Goal: Task Accomplishment & Management: Manage account settings

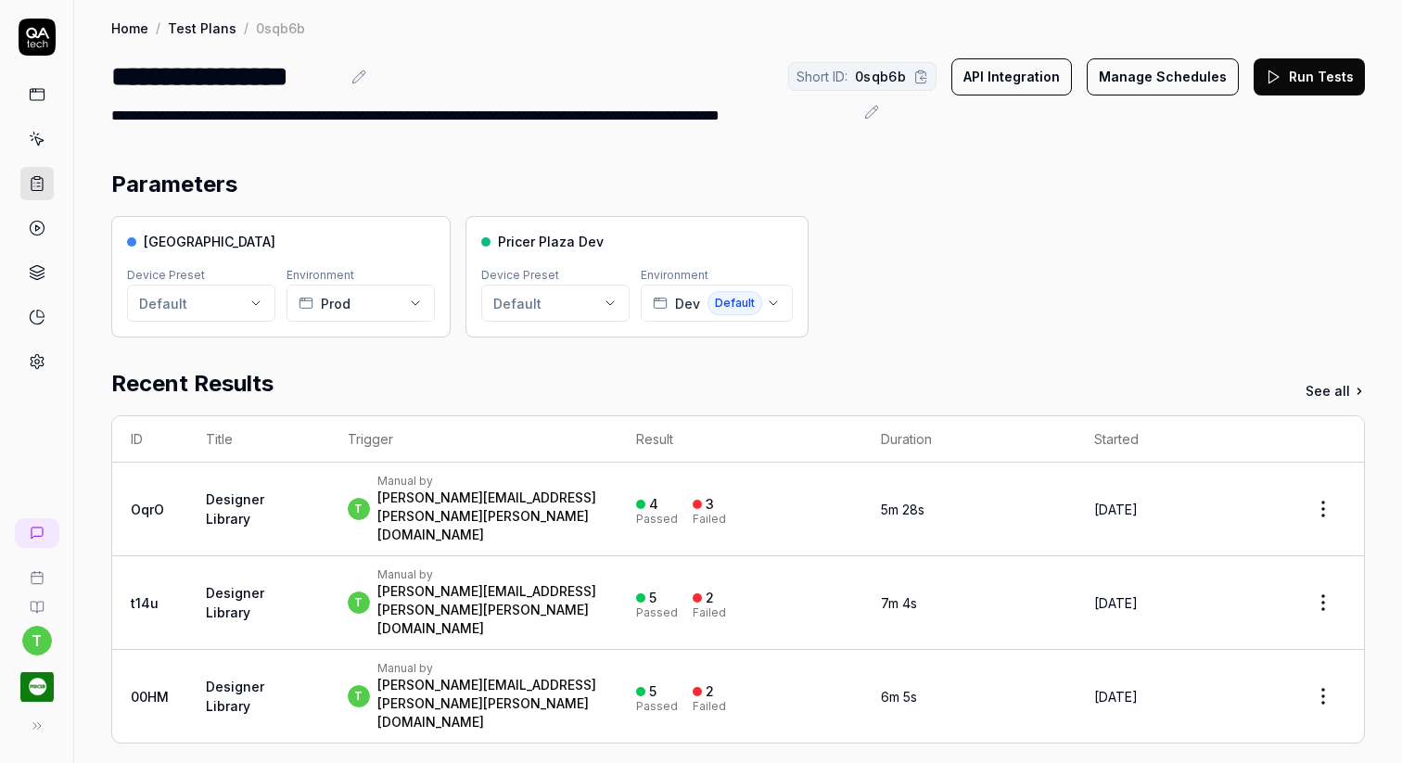
click at [50, 43] on icon at bounding box center [37, 37] width 37 height 37
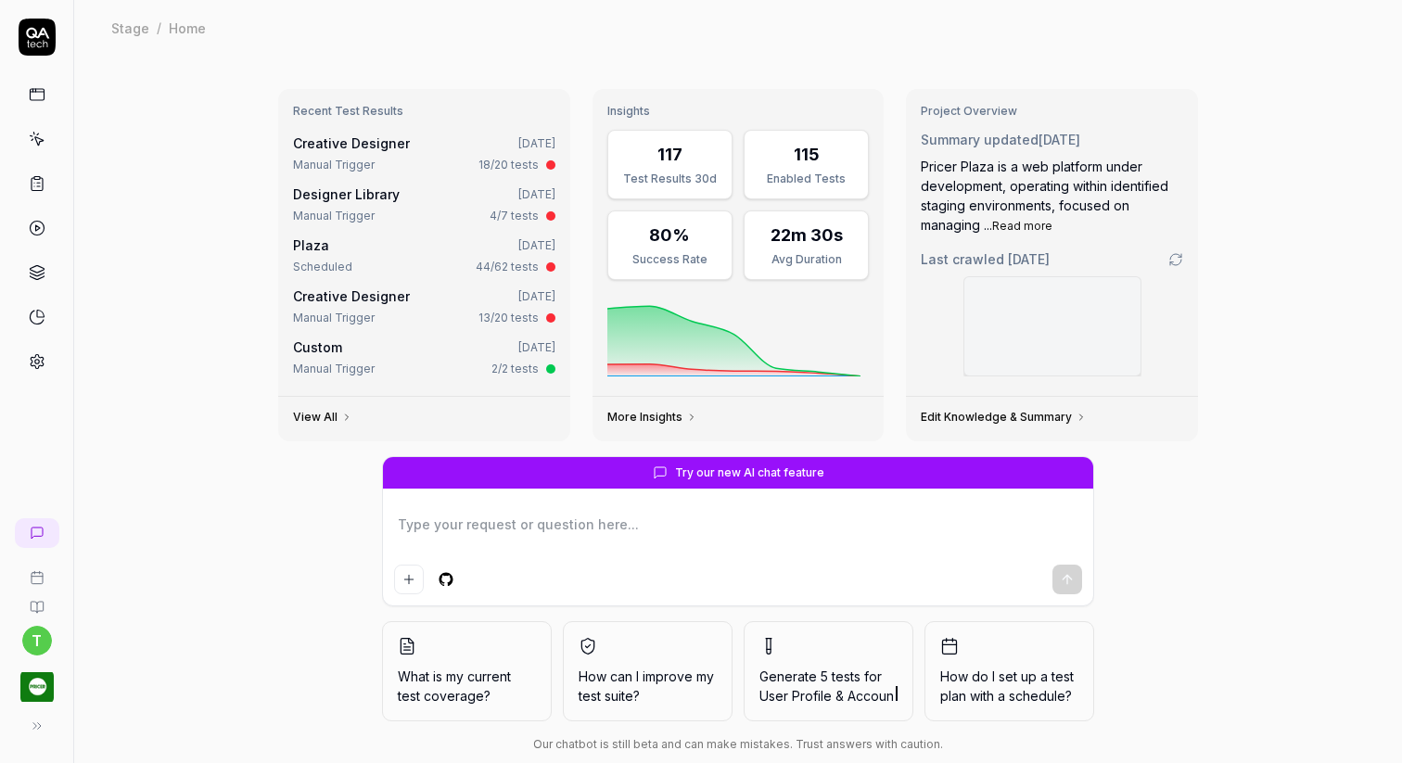
click at [35, 643] on html "t Stage / Home Stage / Home Recent Test Results Creative Designer [DATE] Manual…" at bounding box center [701, 381] width 1402 height 763
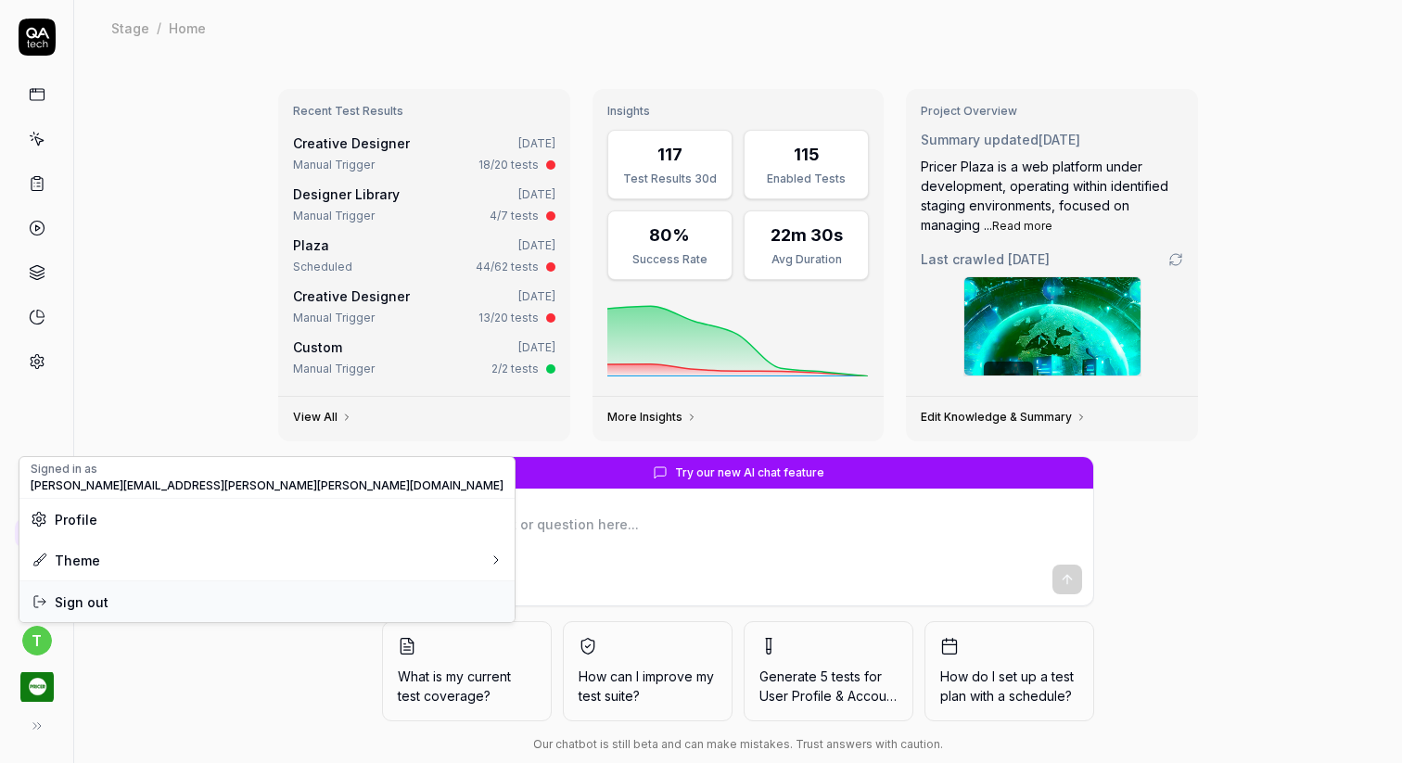
type textarea "*"
click at [141, 595] on span "Sign out" at bounding box center [267, 602] width 473 height 19
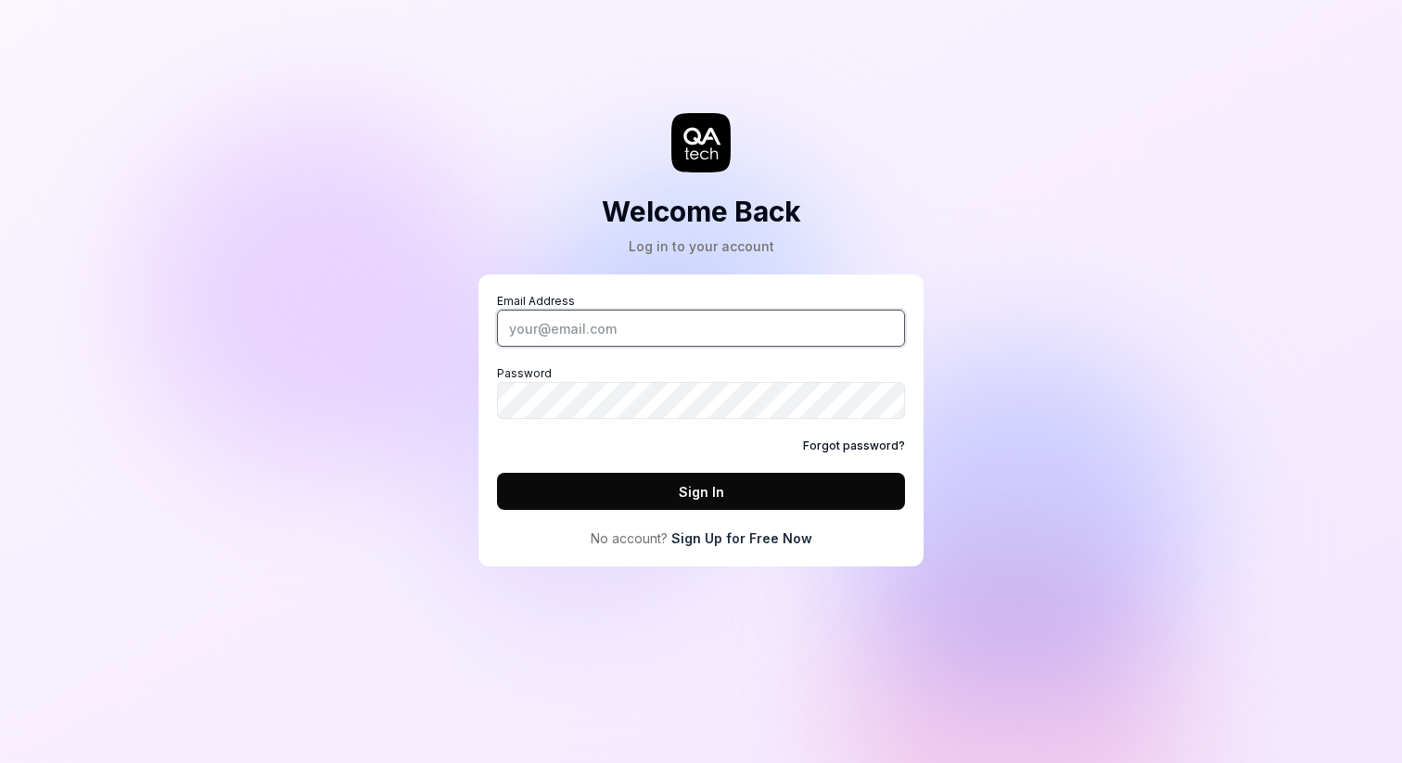
click at [643, 331] on input "Email Address" at bounding box center [701, 328] width 408 height 37
type input "[PERSON_NAME][EMAIL_ADDRESS][PERSON_NAME][PERSON_NAME][DOMAIN_NAME]"
click at [497, 473] on button "Sign In" at bounding box center [701, 491] width 408 height 37
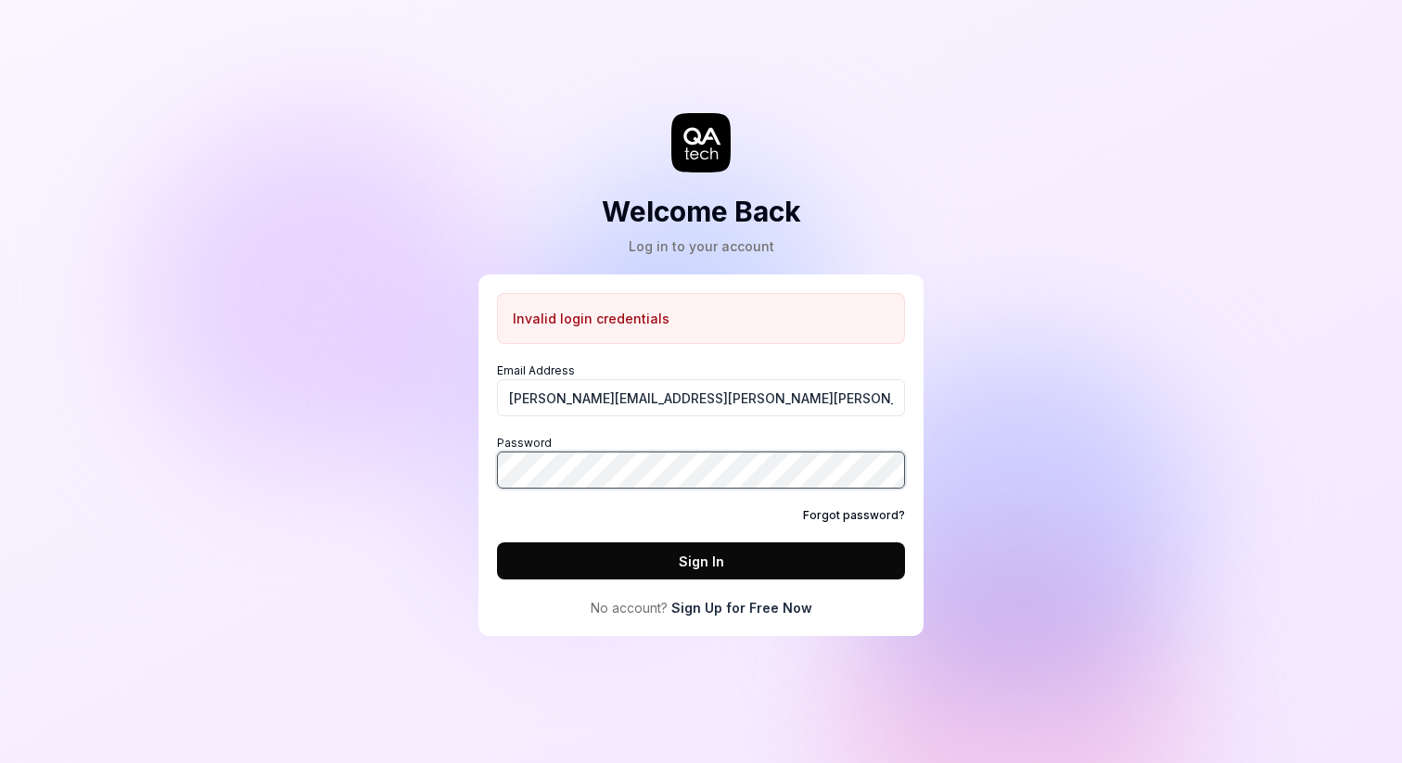
click at [468, 478] on div "Welcome Back Log in to your account Invalid login credentials Email Address [PE…" at bounding box center [701, 336] width 557 height 599
click at [497, 543] on button "Sign In" at bounding box center [701, 561] width 408 height 37
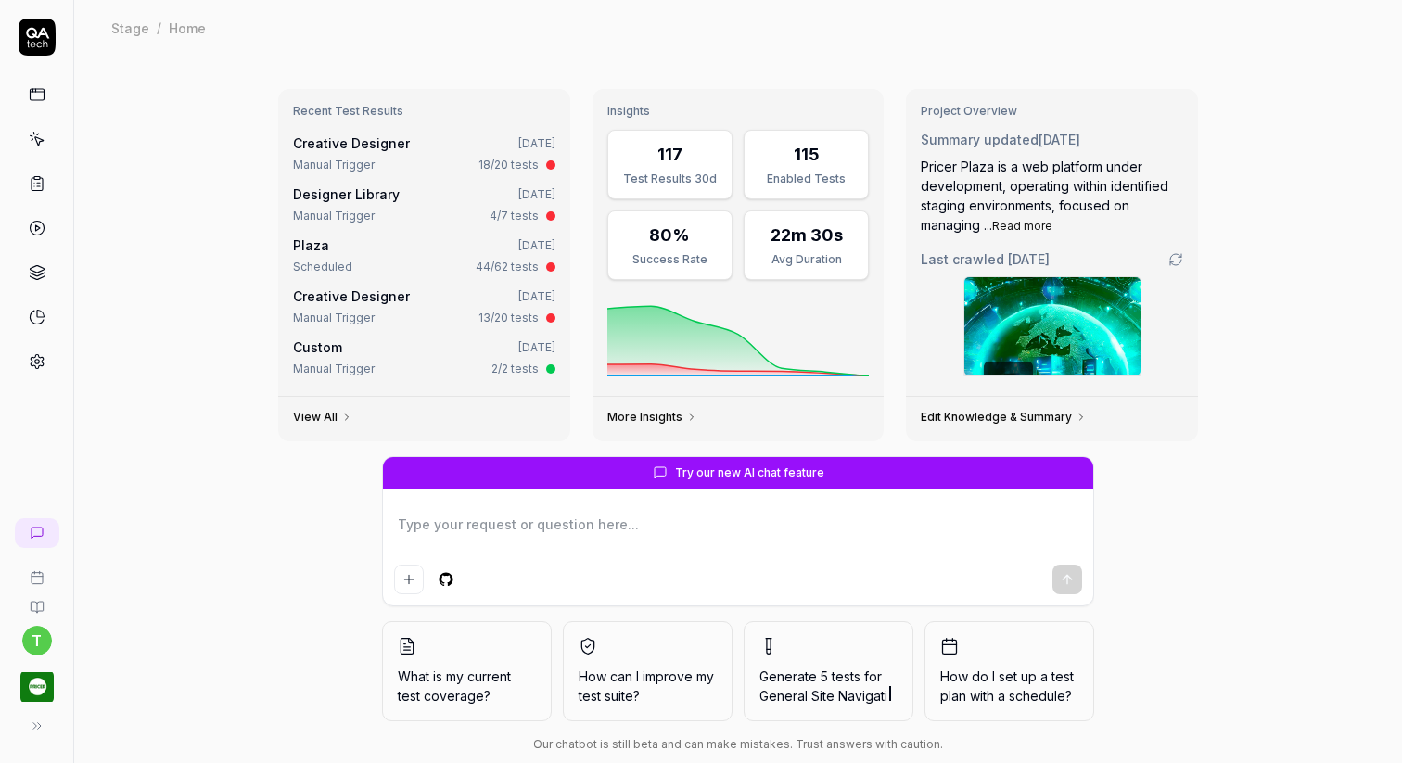
type textarea "*"
